Goal: Find specific page/section: Find specific page/section

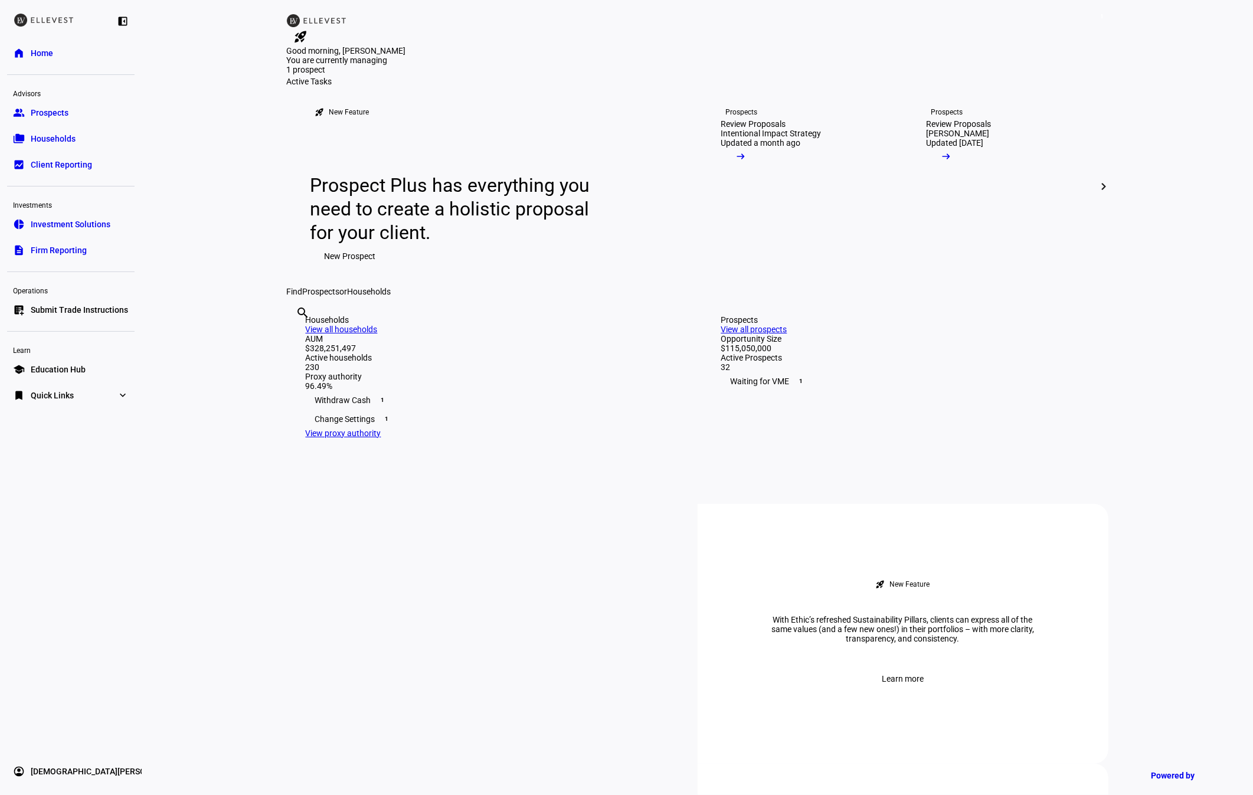
click at [57, 395] on span "Quick Links" at bounding box center [52, 396] width 43 height 12
click at [63, 430] on link "Firm Report" at bounding box center [52, 419] width 62 height 24
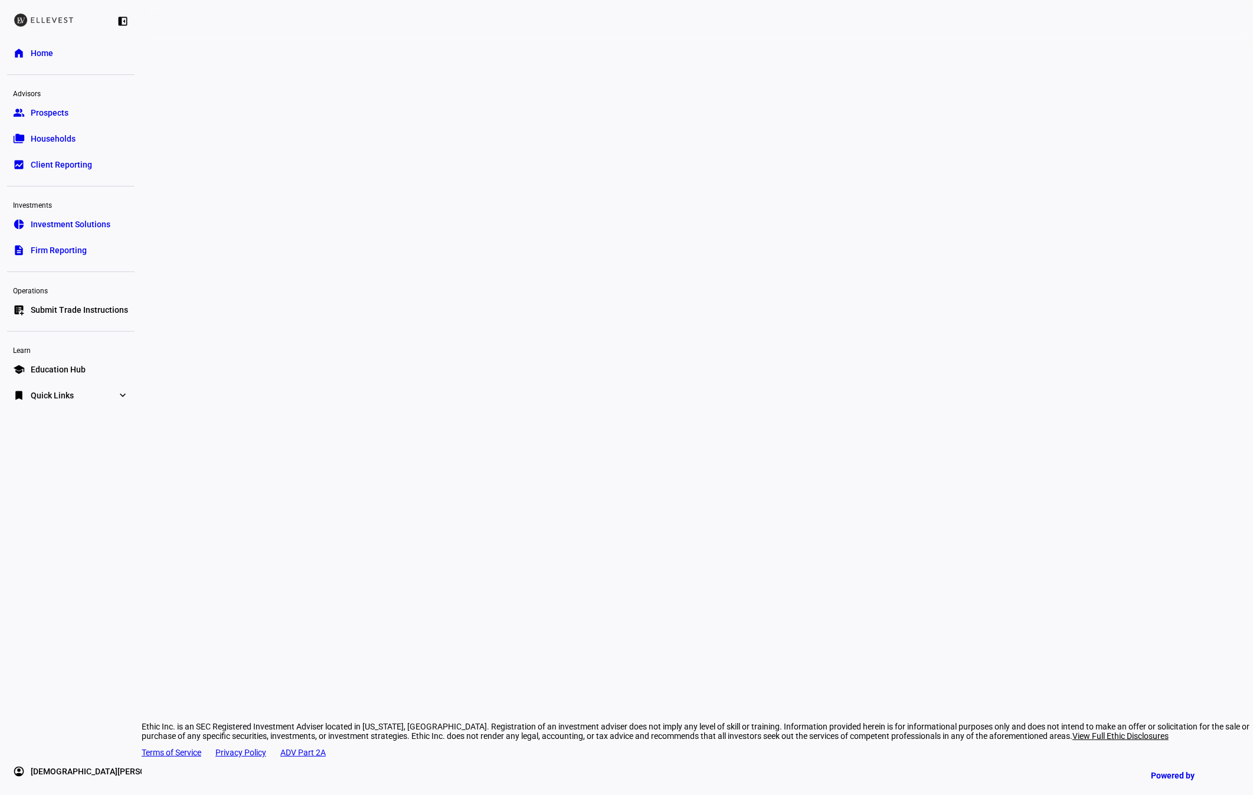
click at [100, 387] on link "bookmark Quick Links expand_more" at bounding box center [71, 396] width 128 height 24
click at [53, 424] on span "Firm Report" at bounding box center [52, 419] width 43 height 12
click at [158, 192] on div "Ethic Inc. is an SEC Registered Investment Adviser located in [US_STATE], [GEOG…" at bounding box center [698, 397] width 1112 height 795
click at [177, 194] on div "Ethic Inc. is an SEC Registered Investment Adviser located in [US_STATE], [GEOG…" at bounding box center [698, 397] width 1112 height 795
